Goal: Information Seeking & Learning: Understand process/instructions

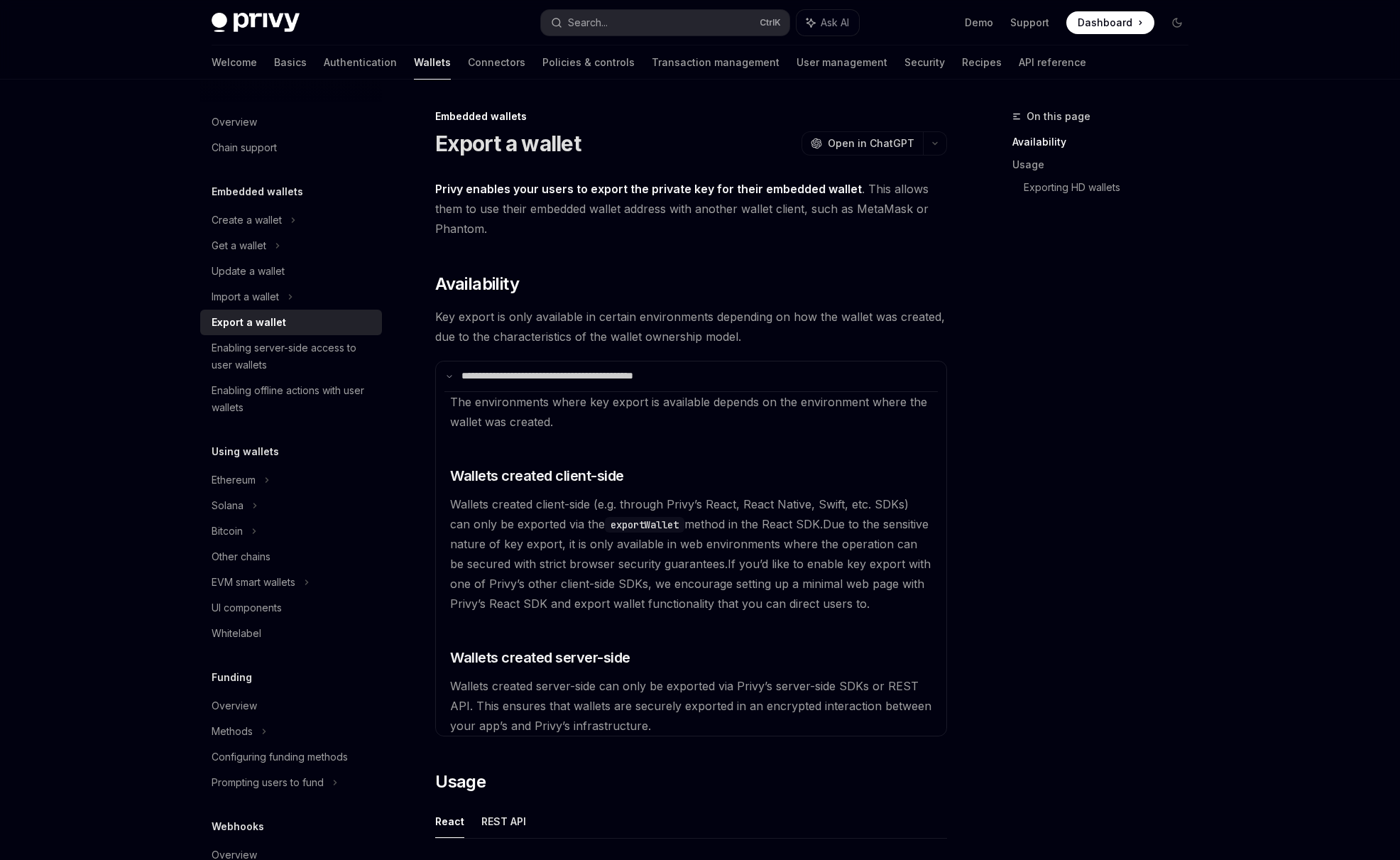
click at [462, 380] on p "**********" at bounding box center [576, 377] width 230 height 13
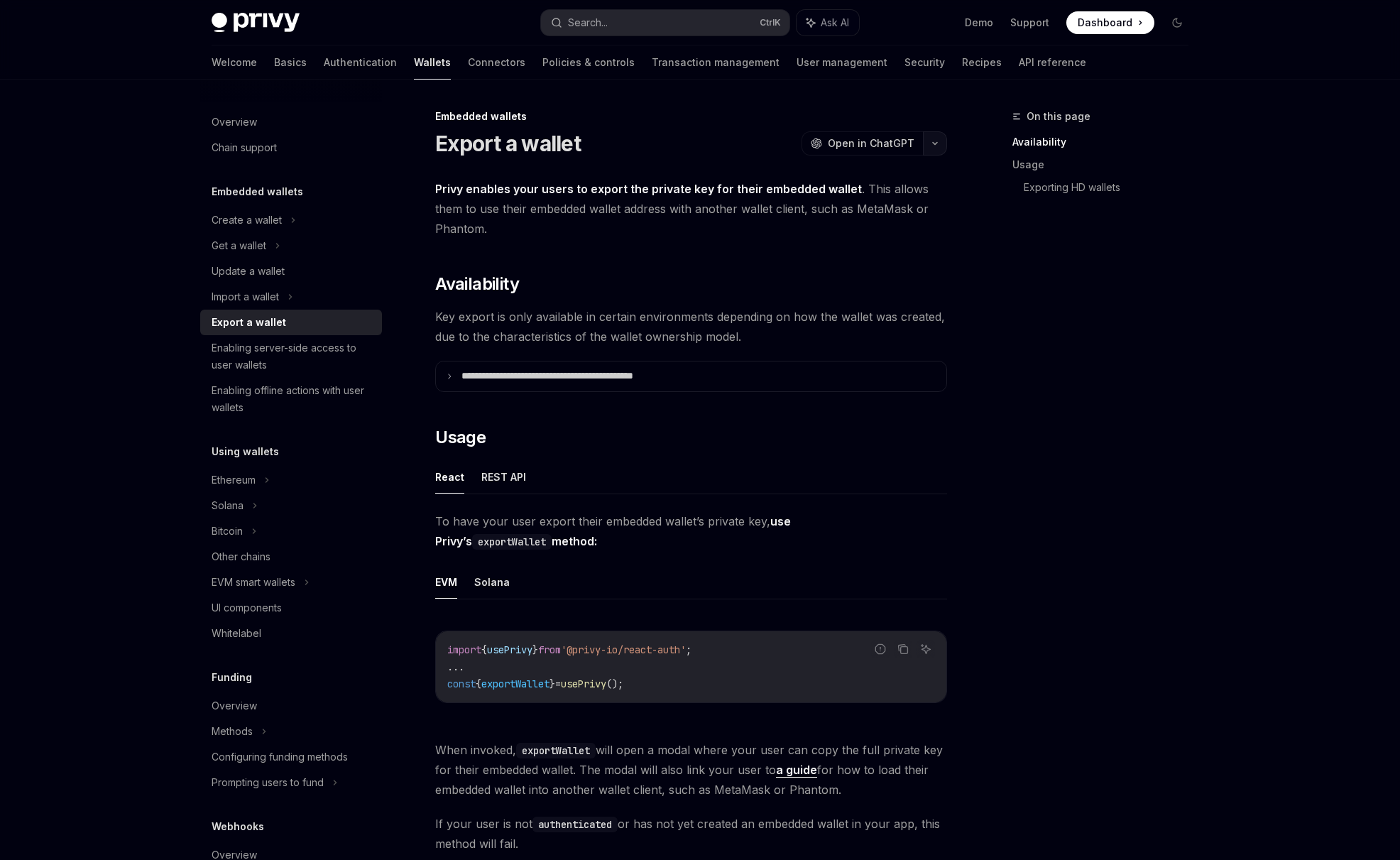
click at [931, 146] on button "button" at bounding box center [935, 143] width 24 height 24
click at [680, 364] on summary "**********" at bounding box center [691, 376] width 511 height 30
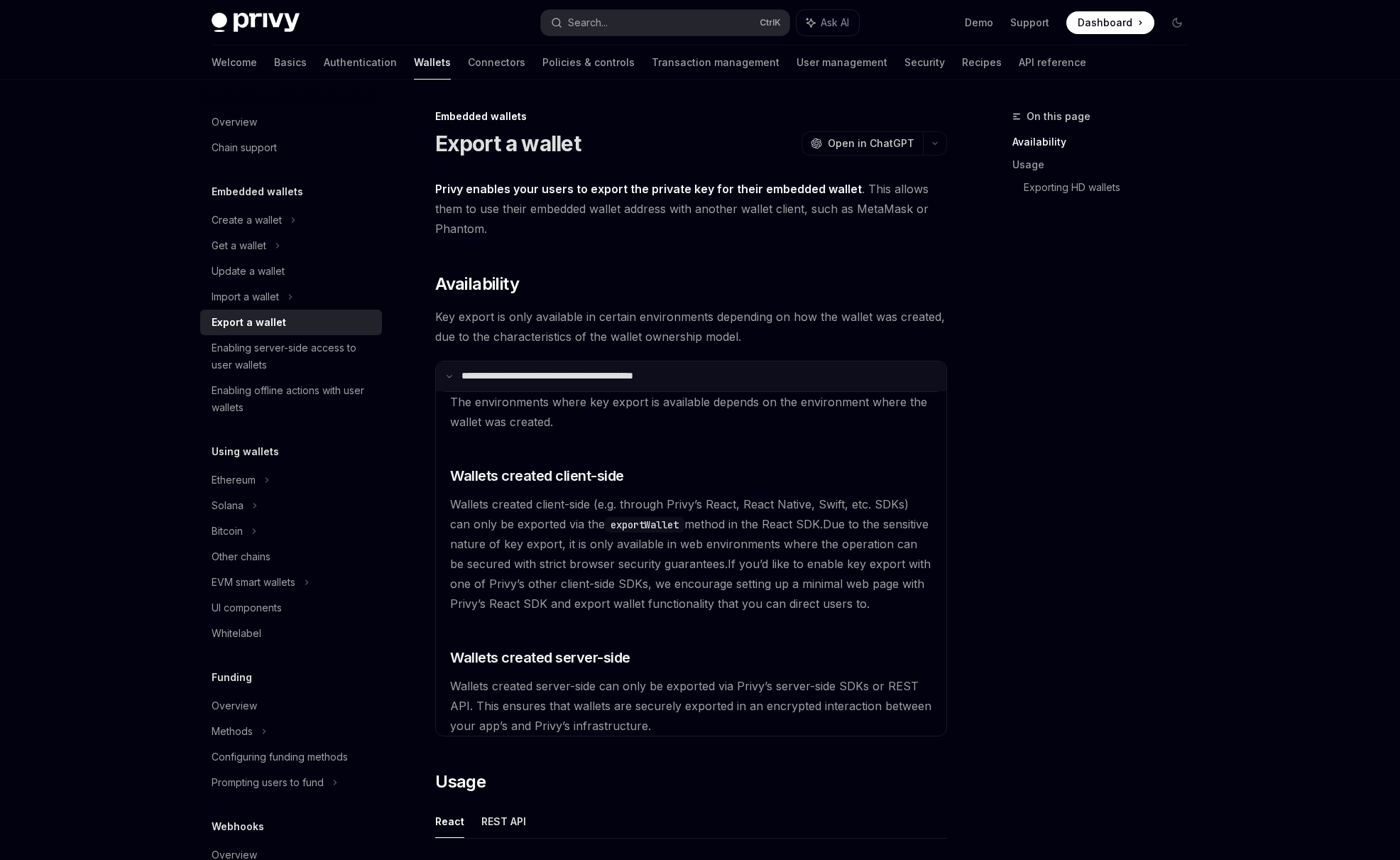
click at [780, 369] on summary "**********" at bounding box center [691, 376] width 511 height 30
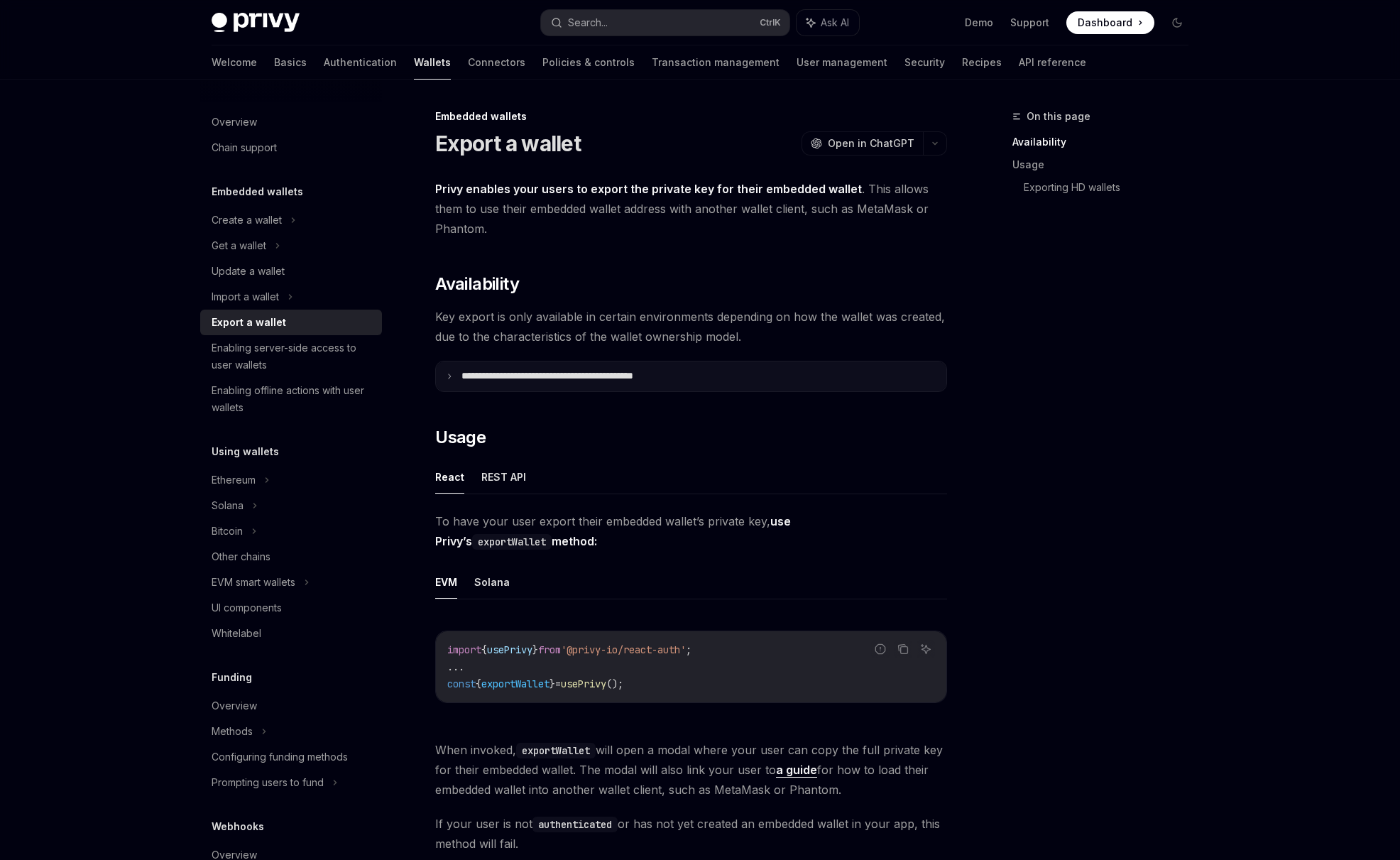
click at [780, 370] on summary "**********" at bounding box center [691, 376] width 511 height 30
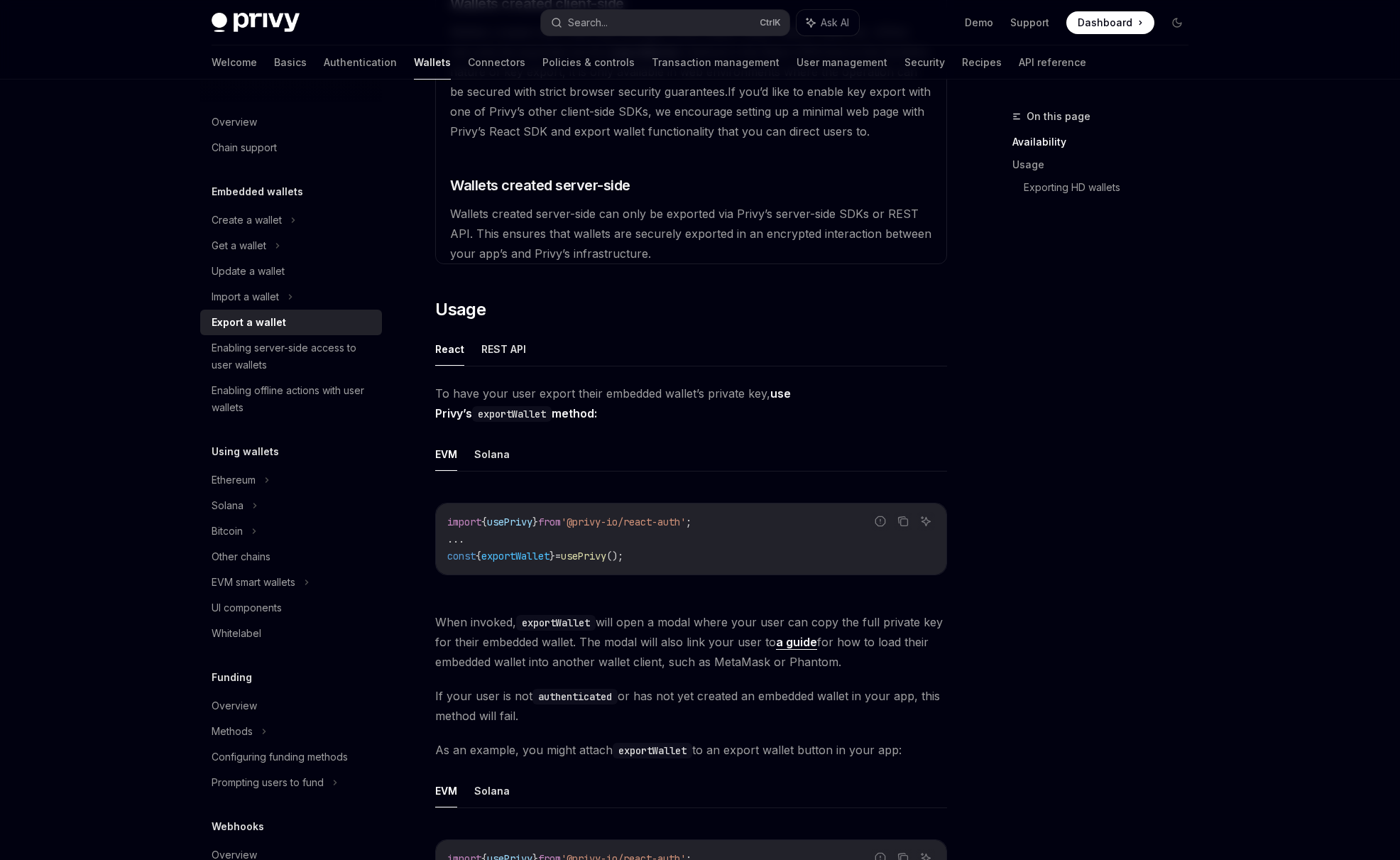
scroll to position [473, 0]
click at [496, 351] on button "REST API" at bounding box center [504, 348] width 45 height 33
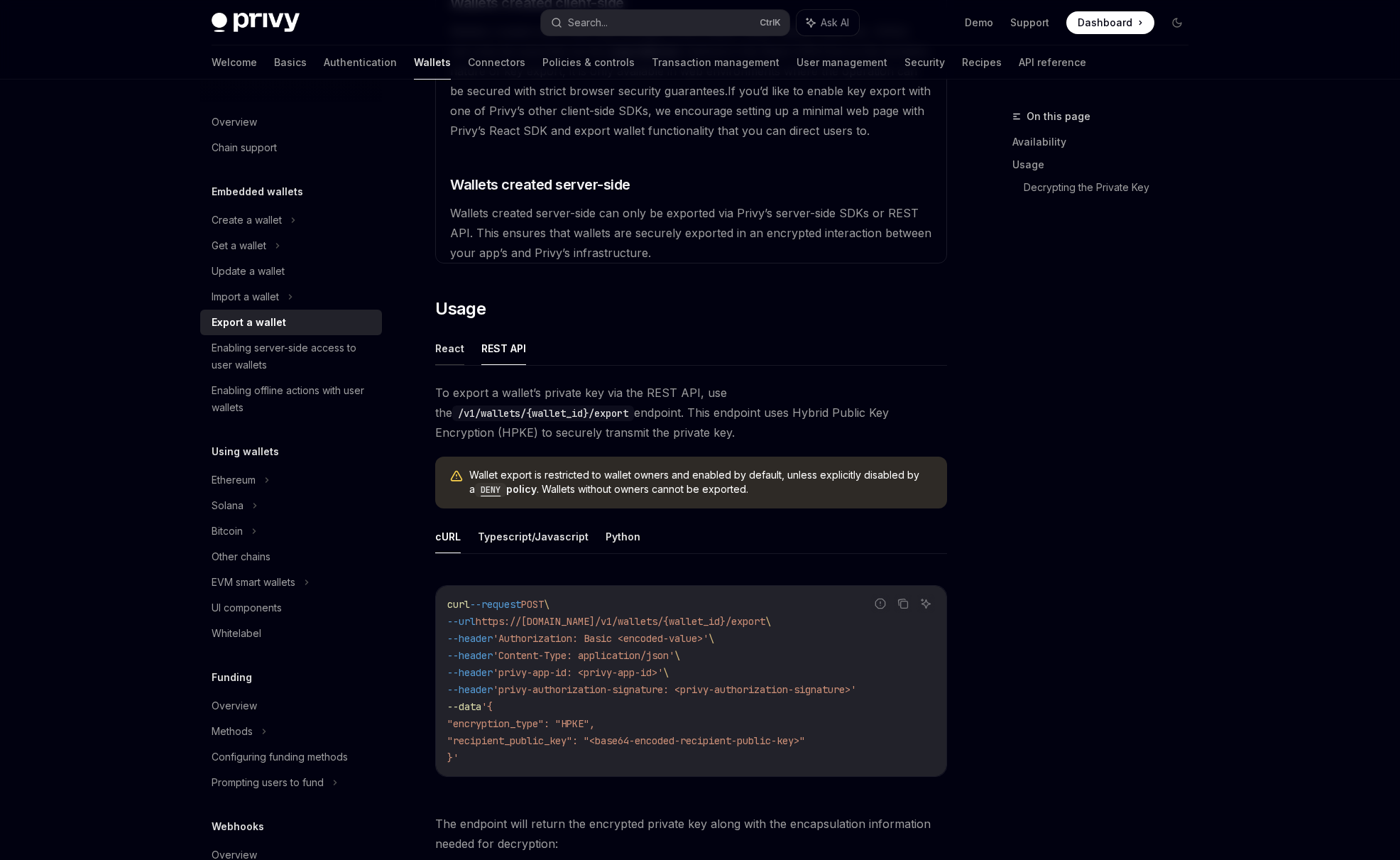
click at [451, 353] on button "React" at bounding box center [450, 348] width 29 height 33
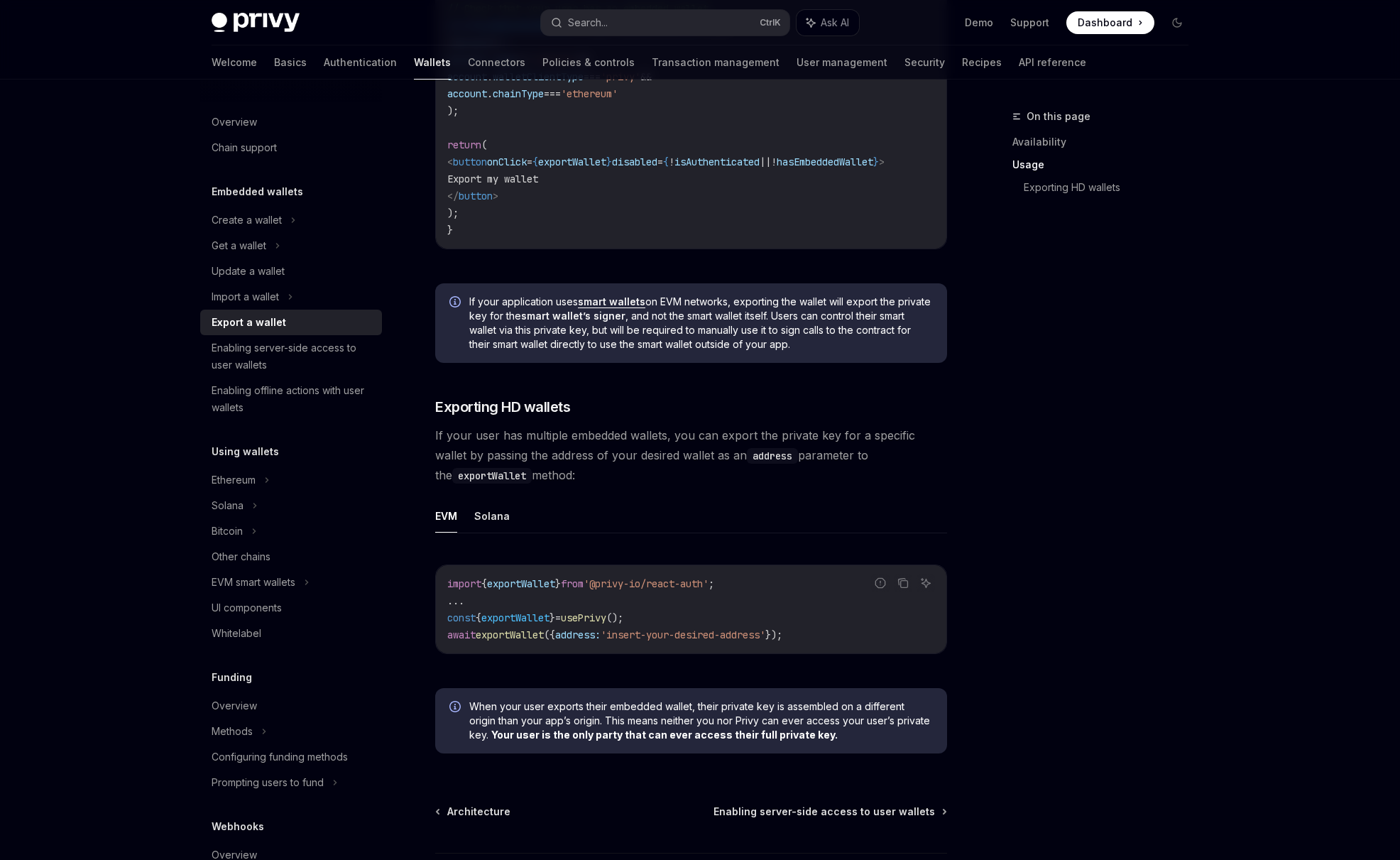
scroll to position [1422, 0]
click at [246, 269] on div "Update a wallet" at bounding box center [248, 272] width 73 height 17
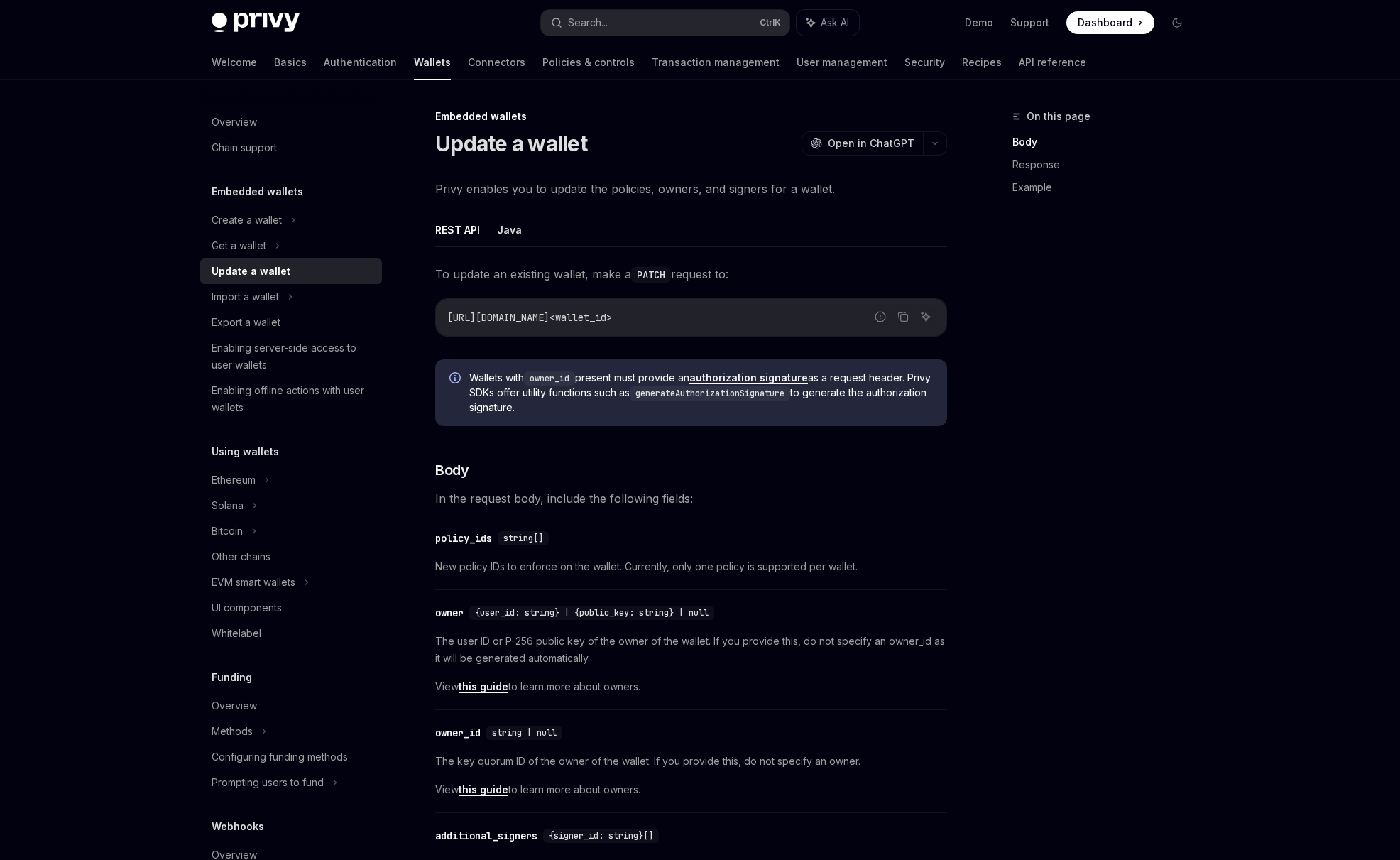
click at [506, 240] on button "Java" at bounding box center [509, 230] width 25 height 33
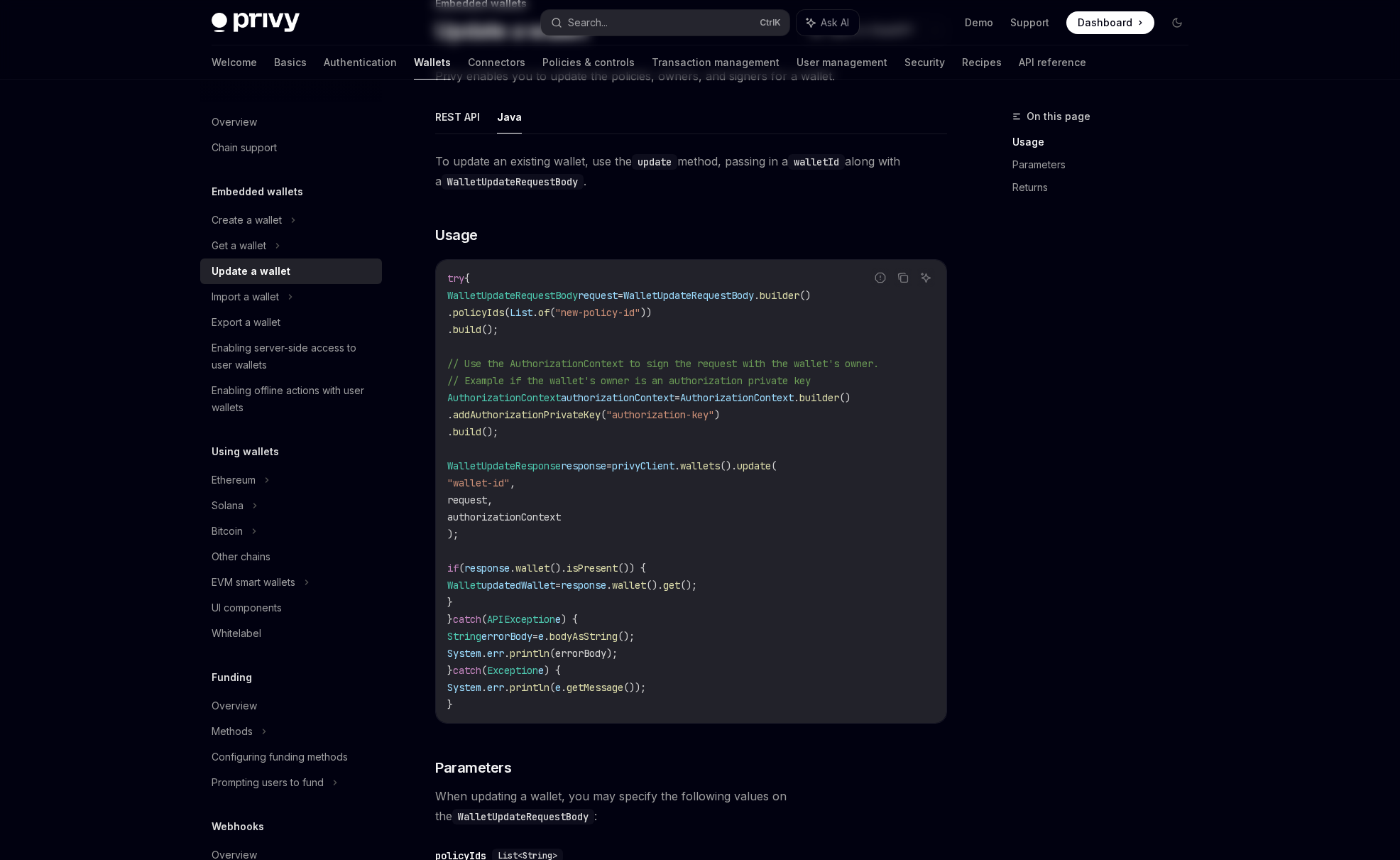
scroll to position [118, 0]
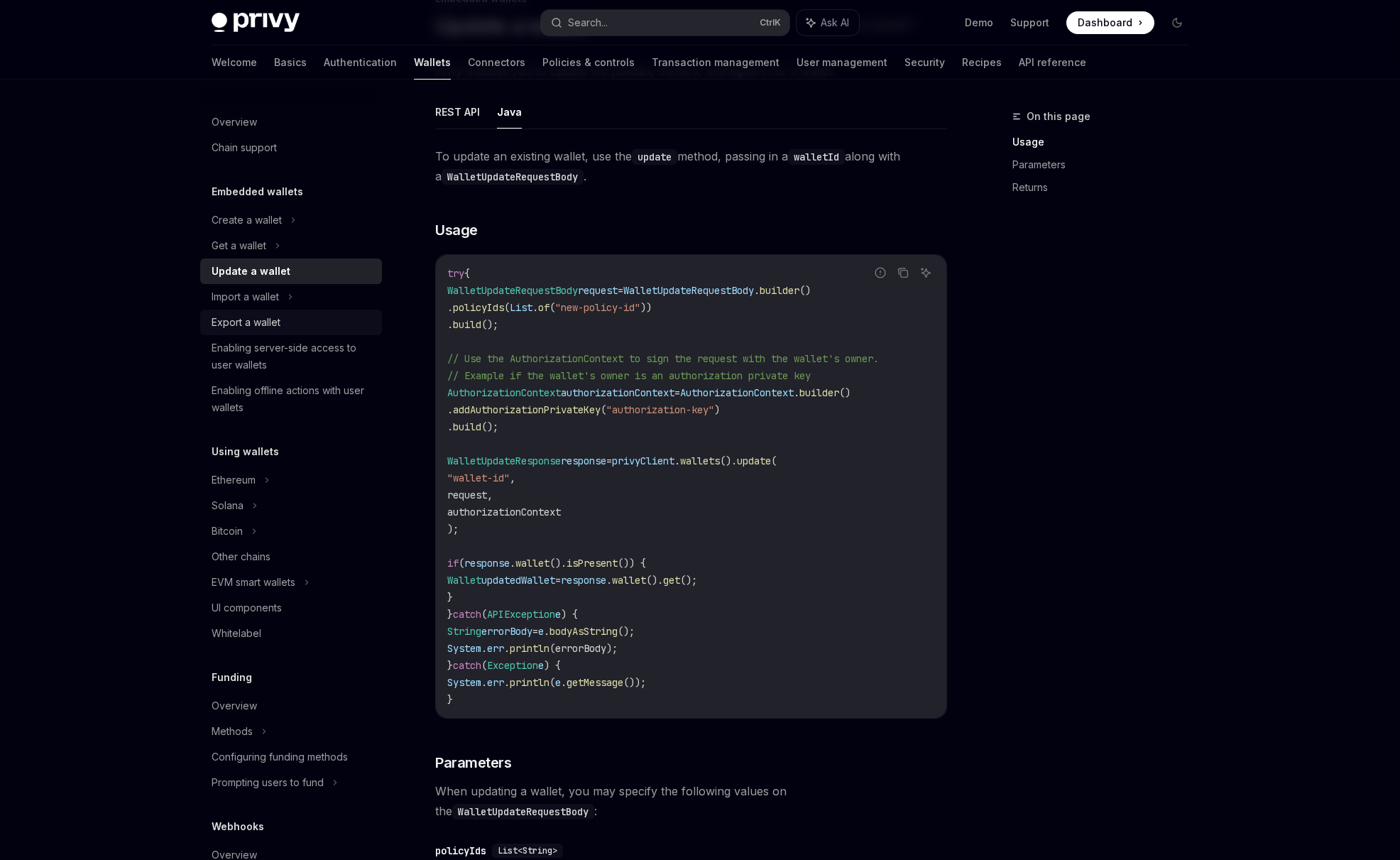
click at [261, 333] on link "Export a wallet" at bounding box center [291, 322] width 182 height 25
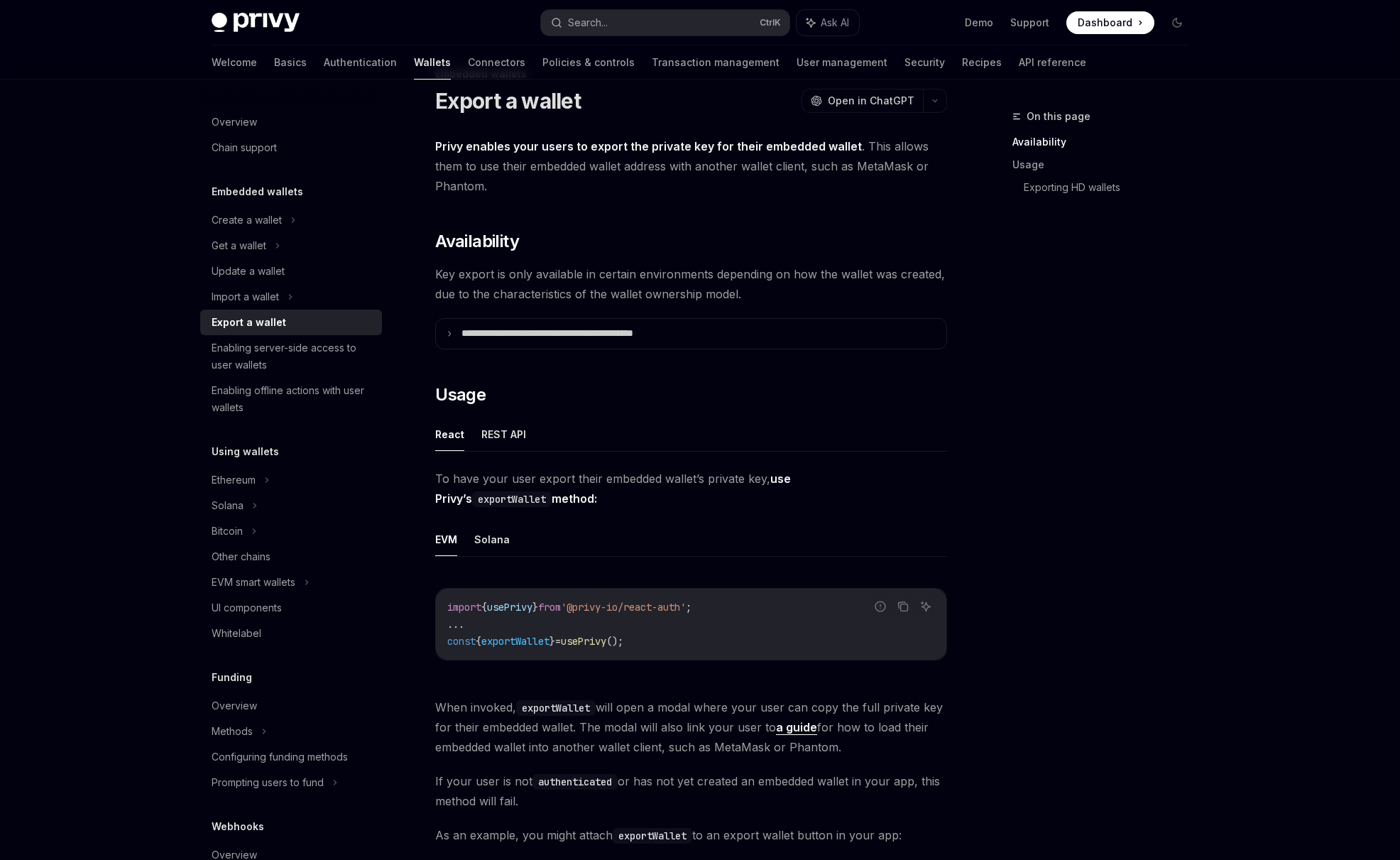
scroll to position [118, 0]
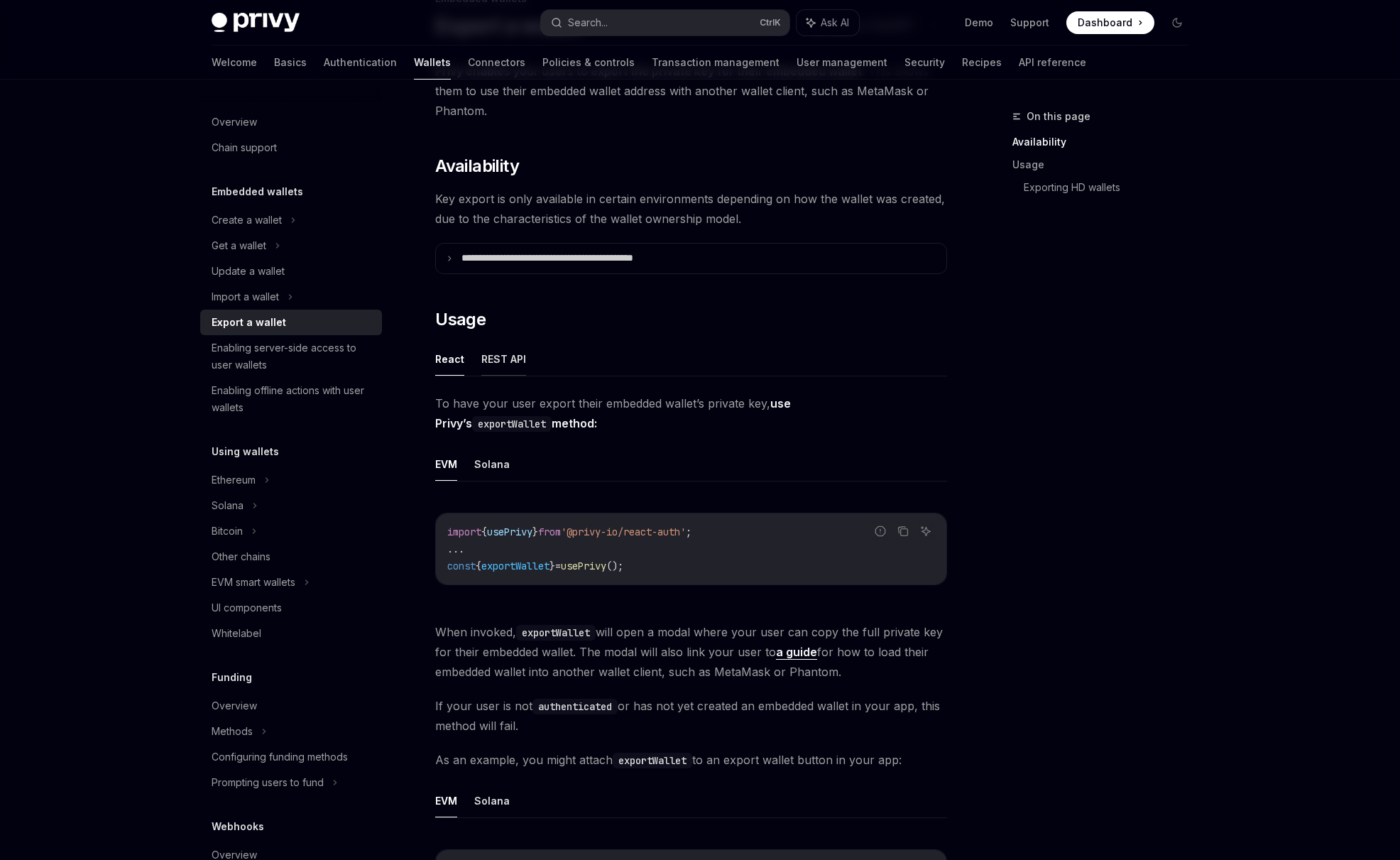
click at [497, 364] on button "REST API" at bounding box center [504, 359] width 45 height 33
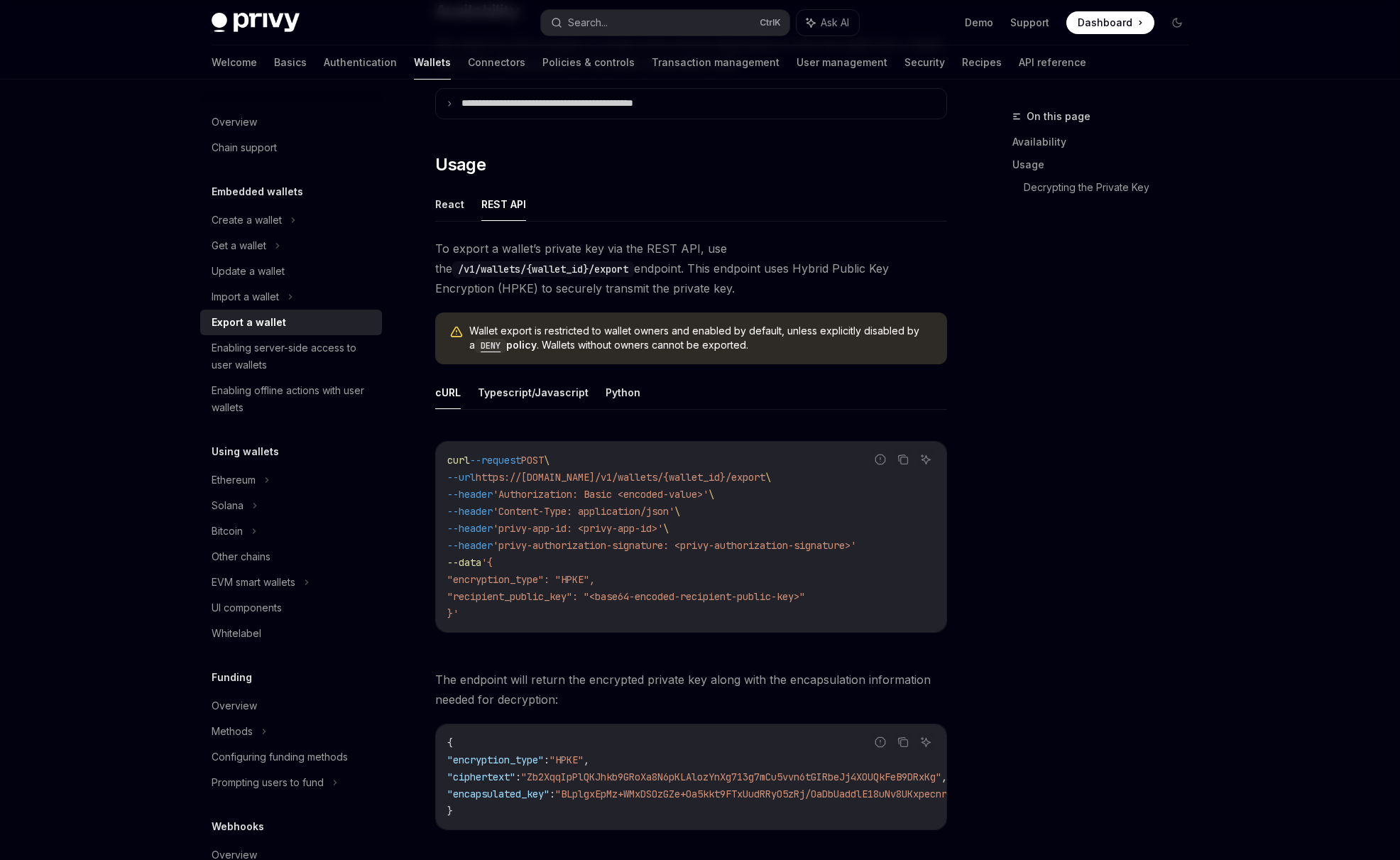
scroll to position [236, 0]
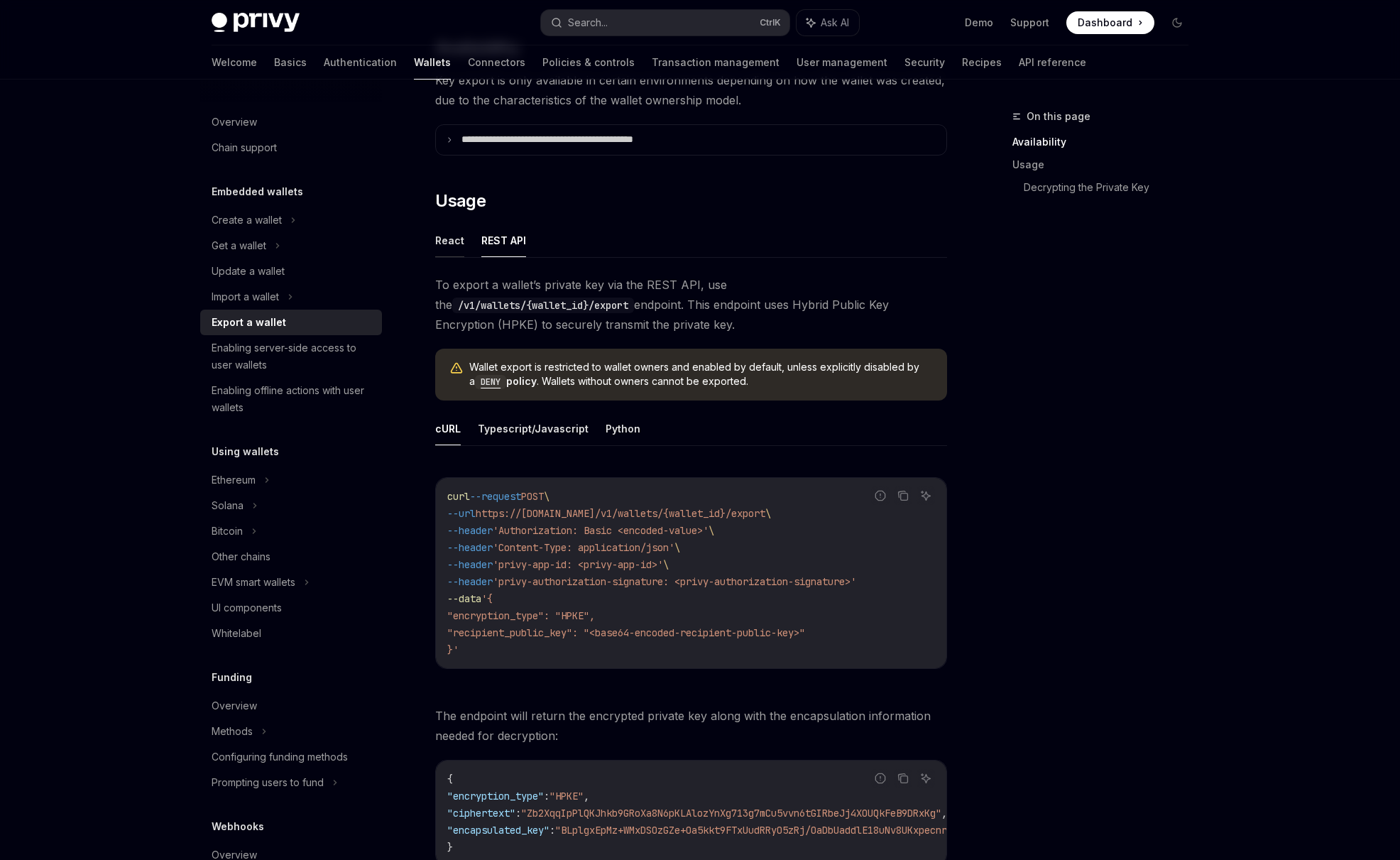
click at [447, 243] on button "React" at bounding box center [450, 241] width 29 height 33
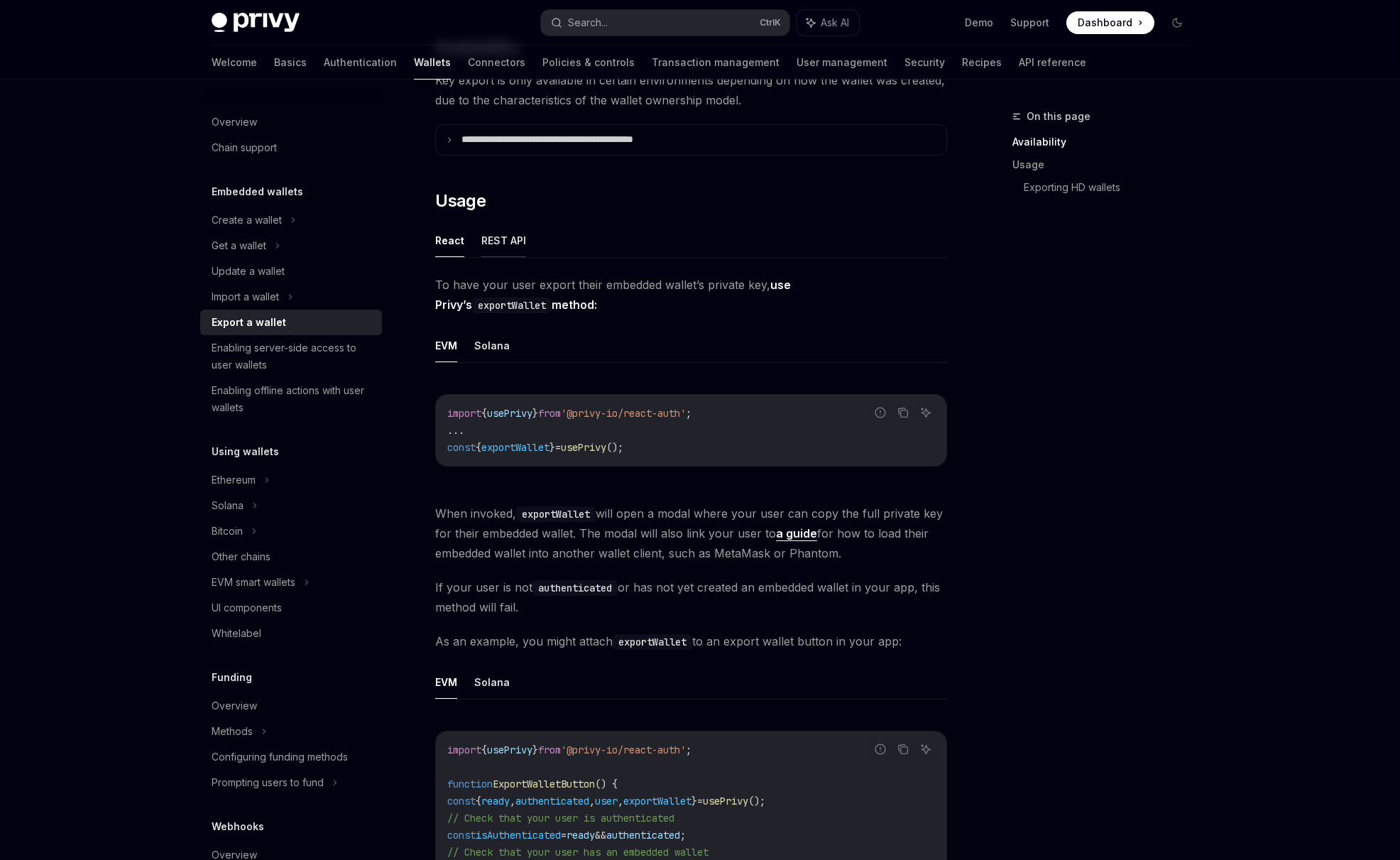
click at [496, 248] on button "REST API" at bounding box center [504, 241] width 45 height 33
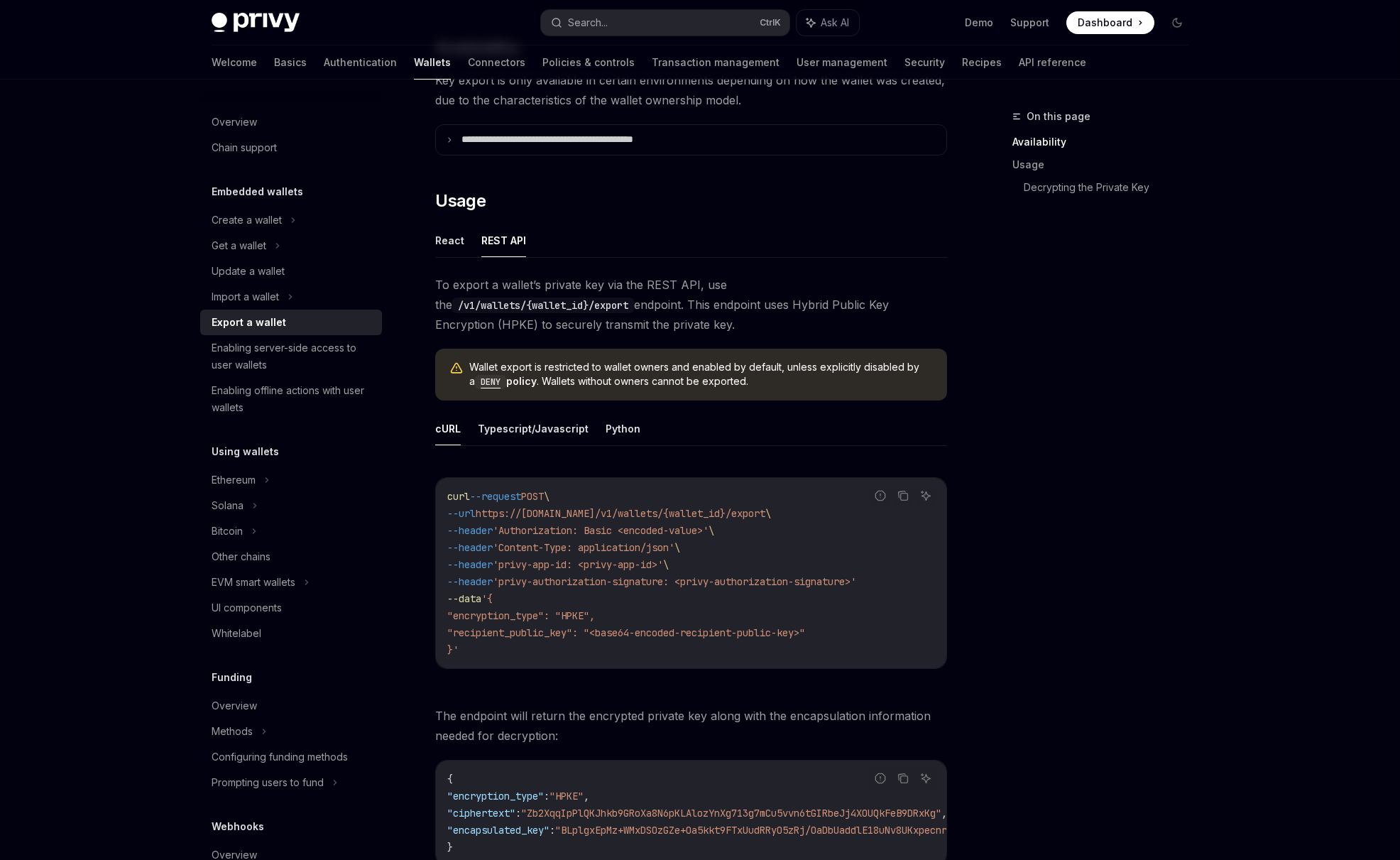
click at [499, 239] on button "REST API" at bounding box center [504, 241] width 45 height 33
click at [514, 434] on button "Typescript/Javascript" at bounding box center [533, 428] width 111 height 33
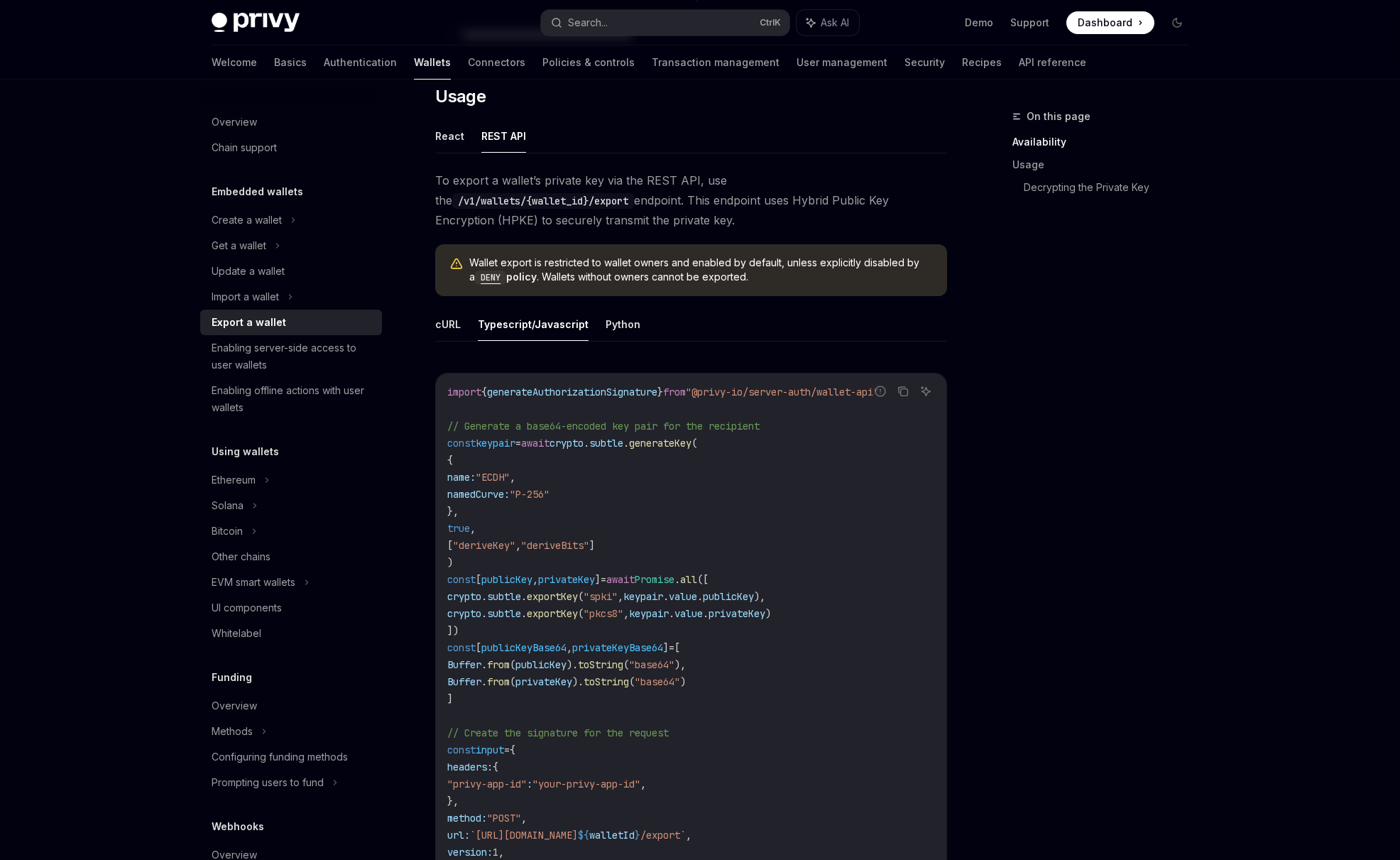
scroll to position [473, 0]
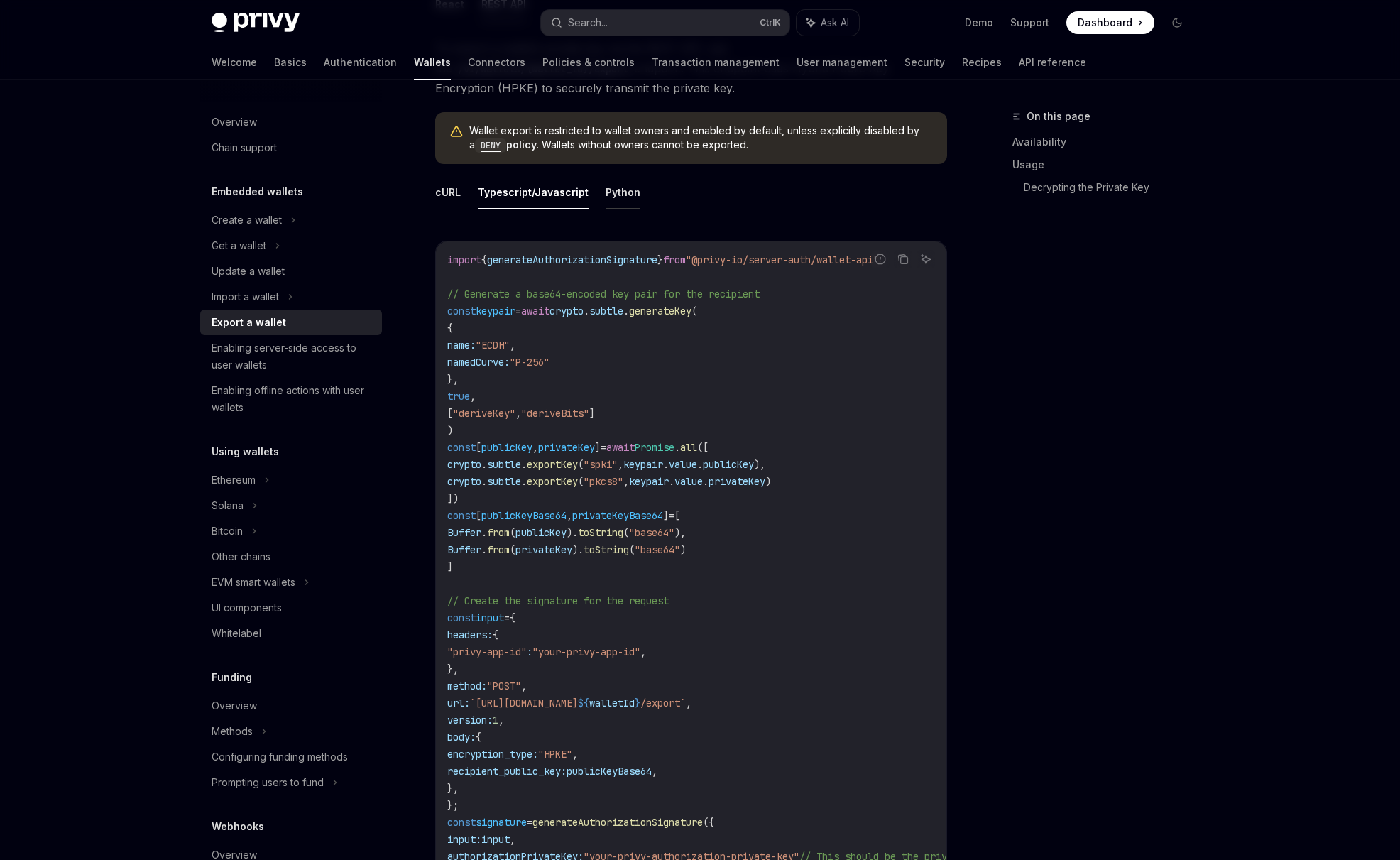
click at [612, 180] on button "Python" at bounding box center [623, 192] width 35 height 33
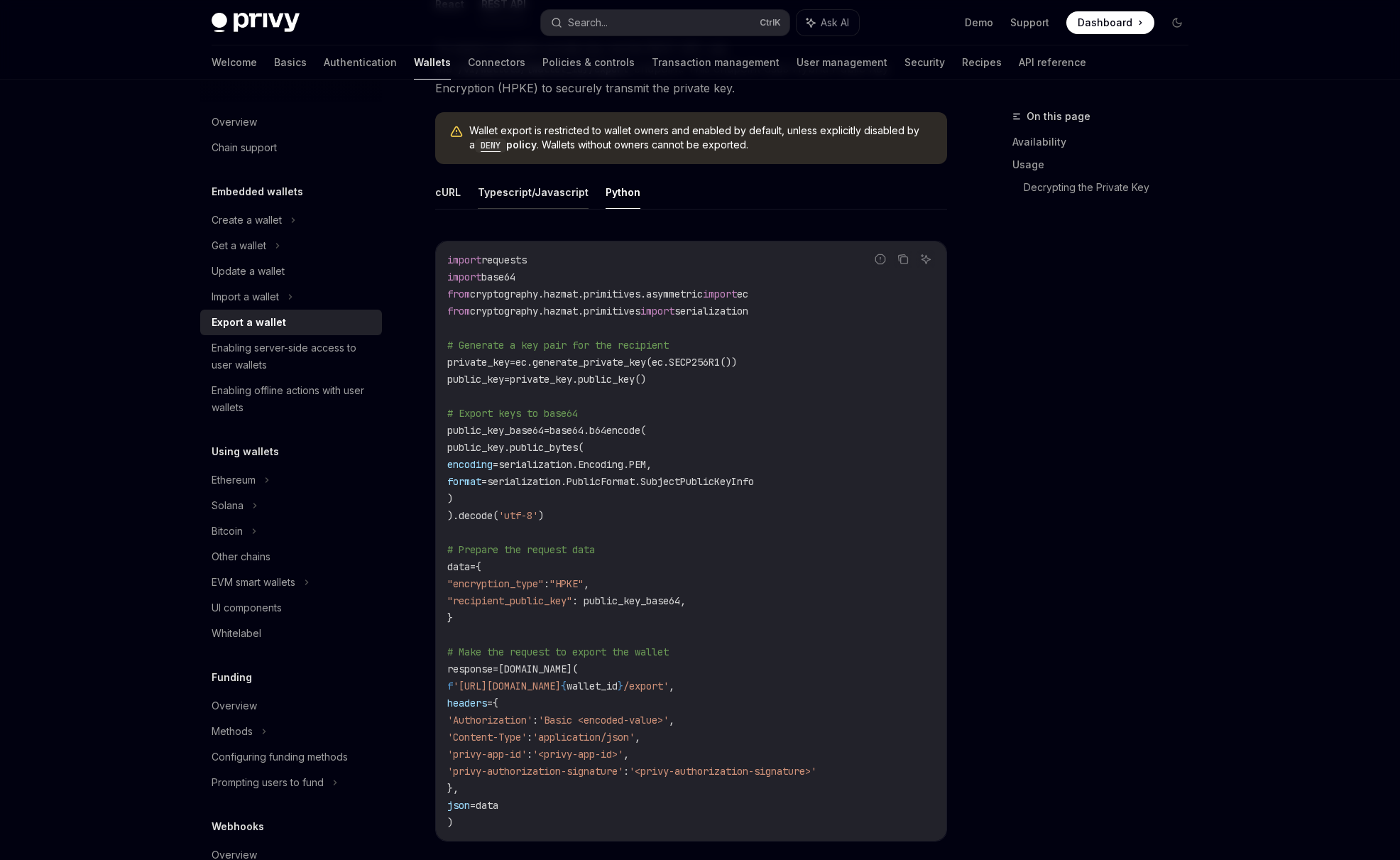
click at [546, 199] on button "Typescript/Javascript" at bounding box center [533, 192] width 111 height 33
type textarea "*"
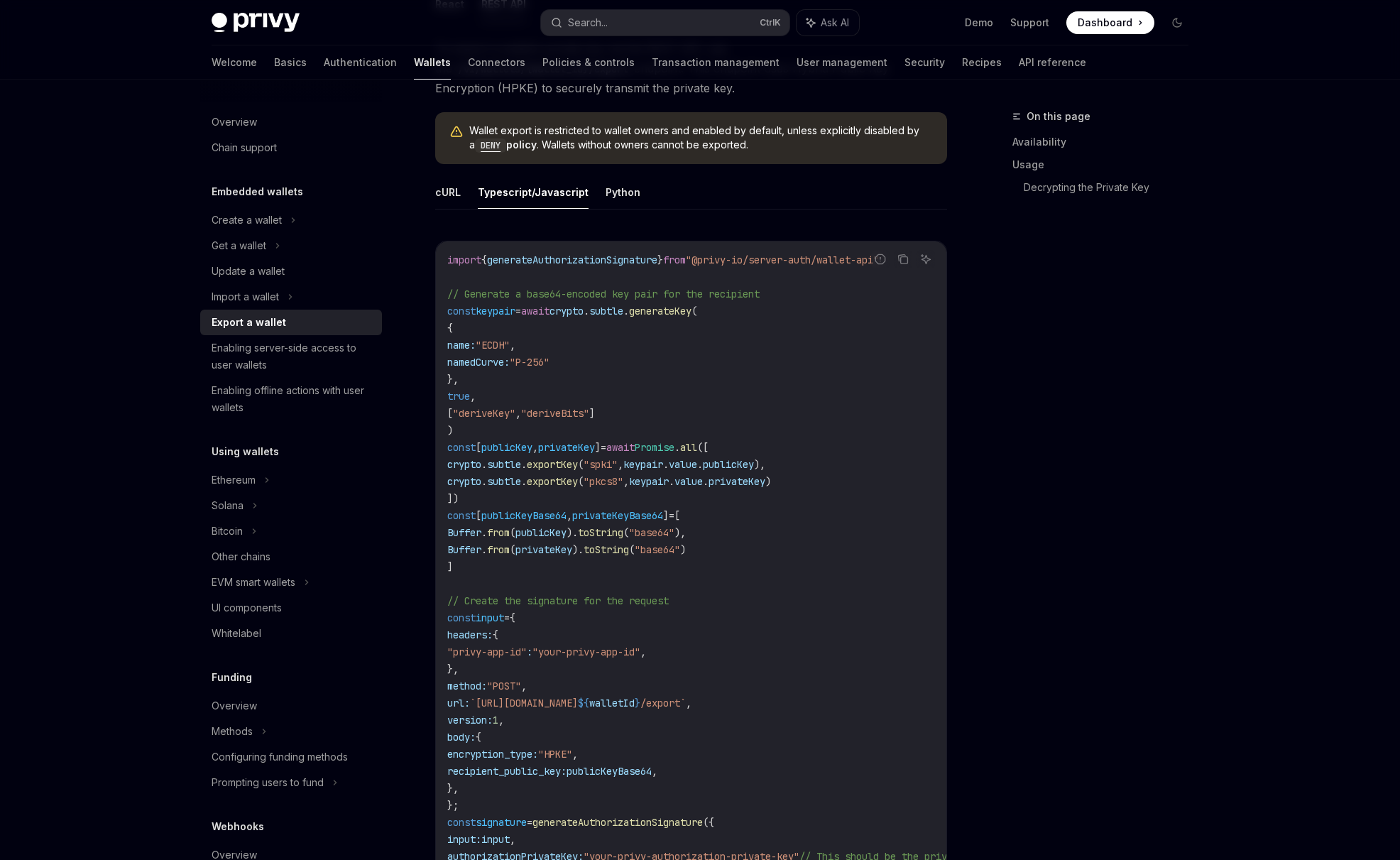
click at [1170, 499] on div "On this page Availability Usage Decrypting the Private Key" at bounding box center [1092, 484] width 216 height 752
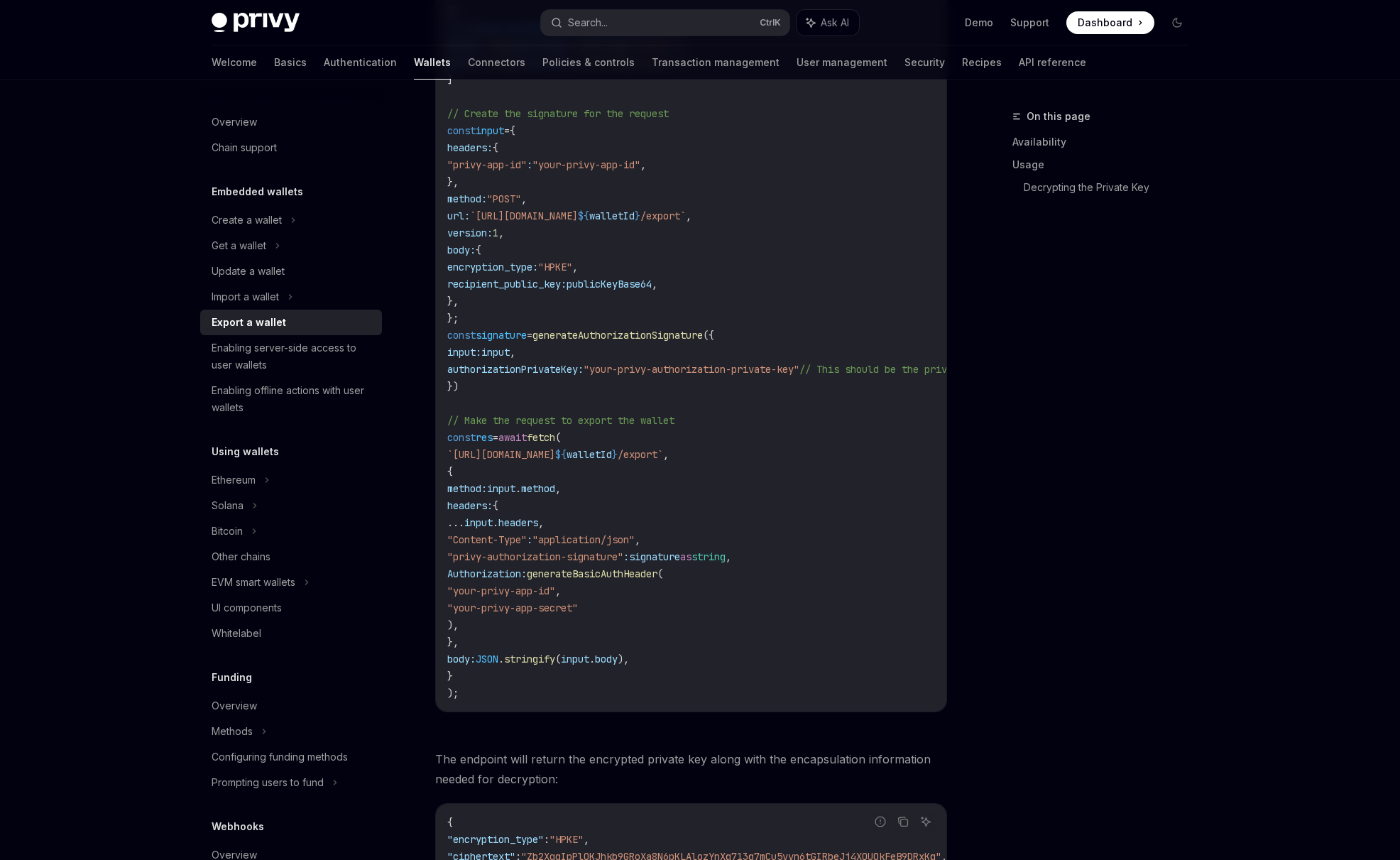
scroll to position [1015, 0]
